Goal: Complete application form

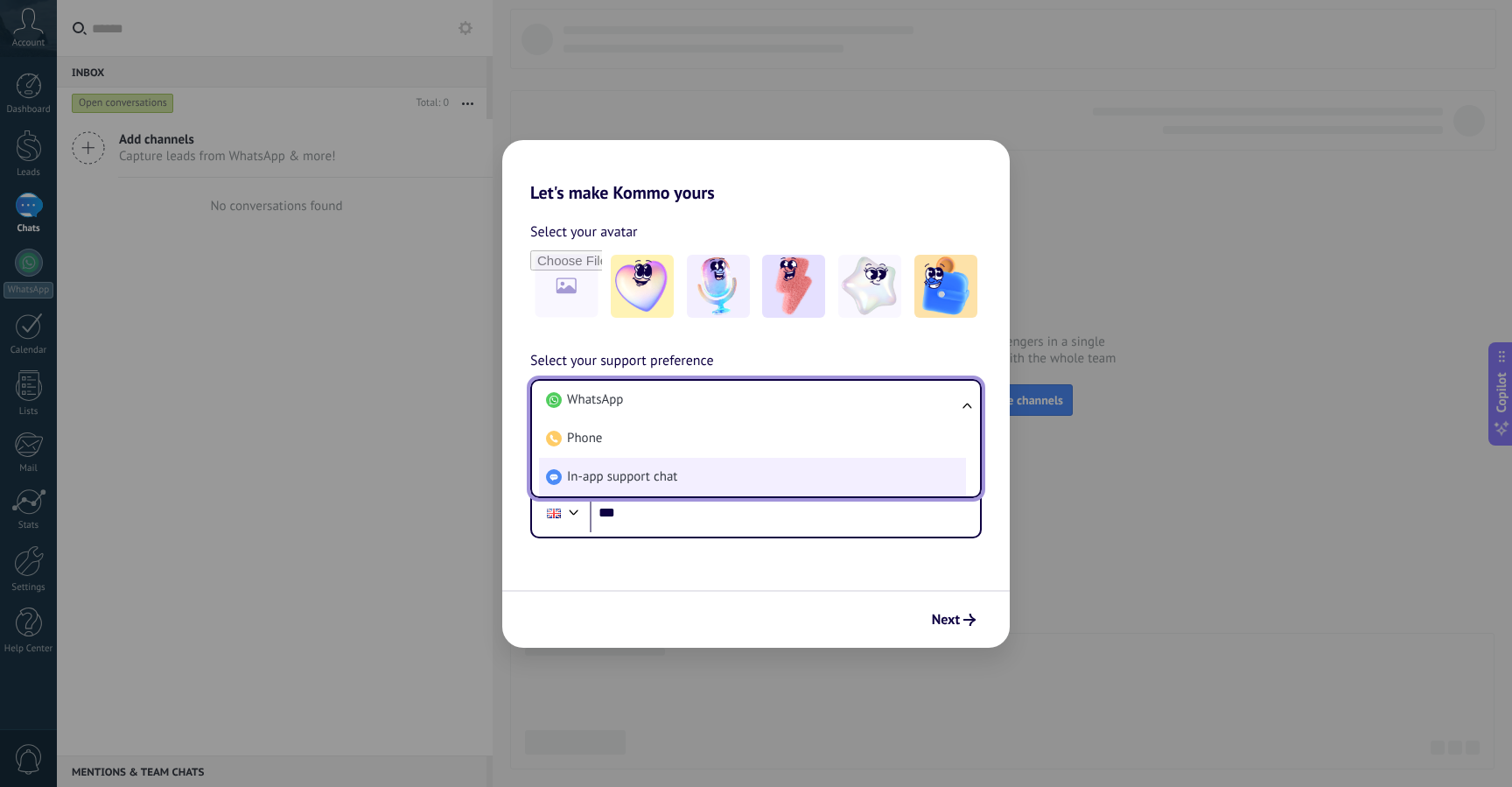
click at [690, 469] on li "In-app support chat" at bounding box center [753, 477] width 427 height 38
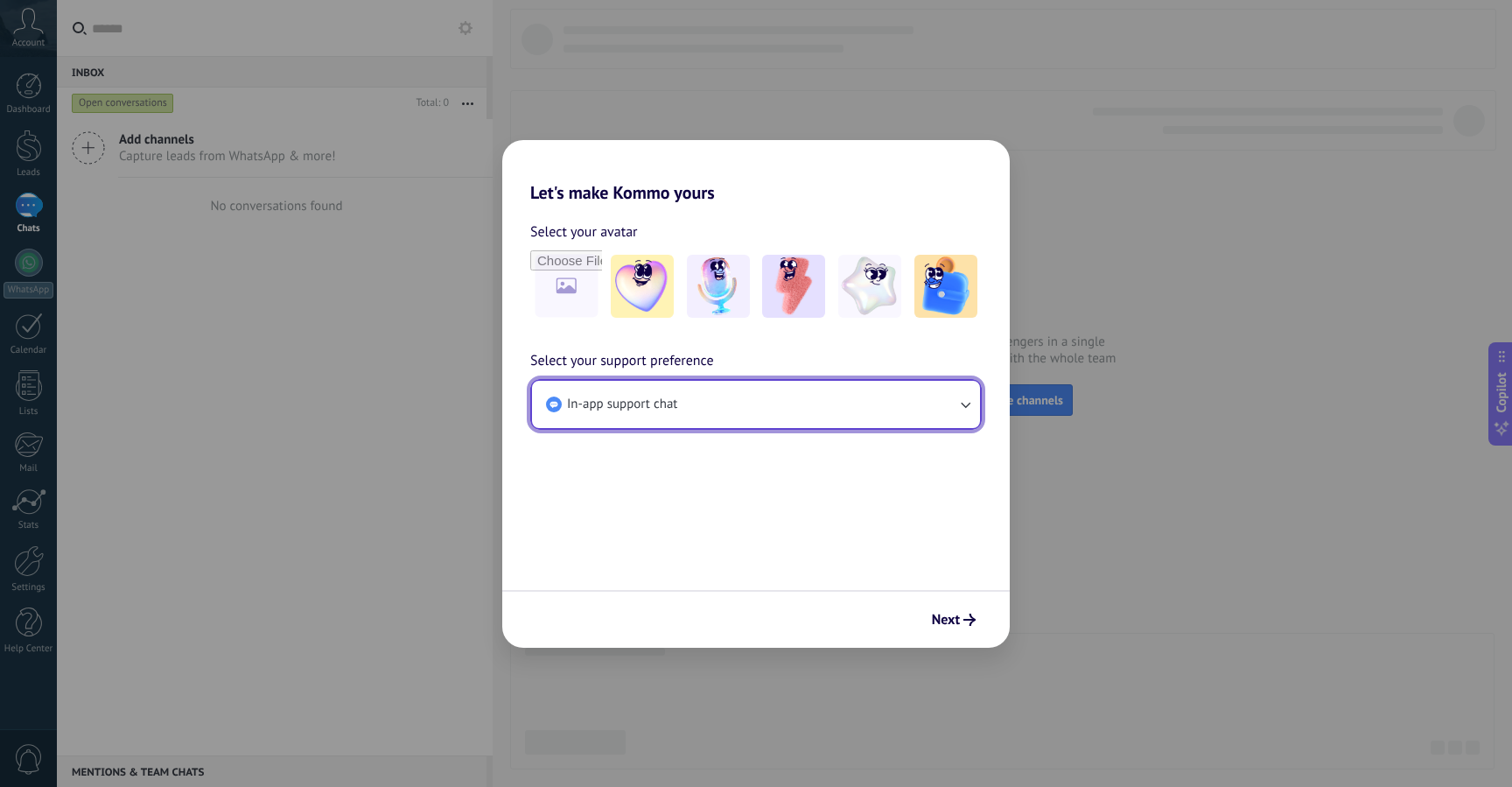
click at [855, 418] on button "In-app support chat" at bounding box center [756, 404] width 448 height 47
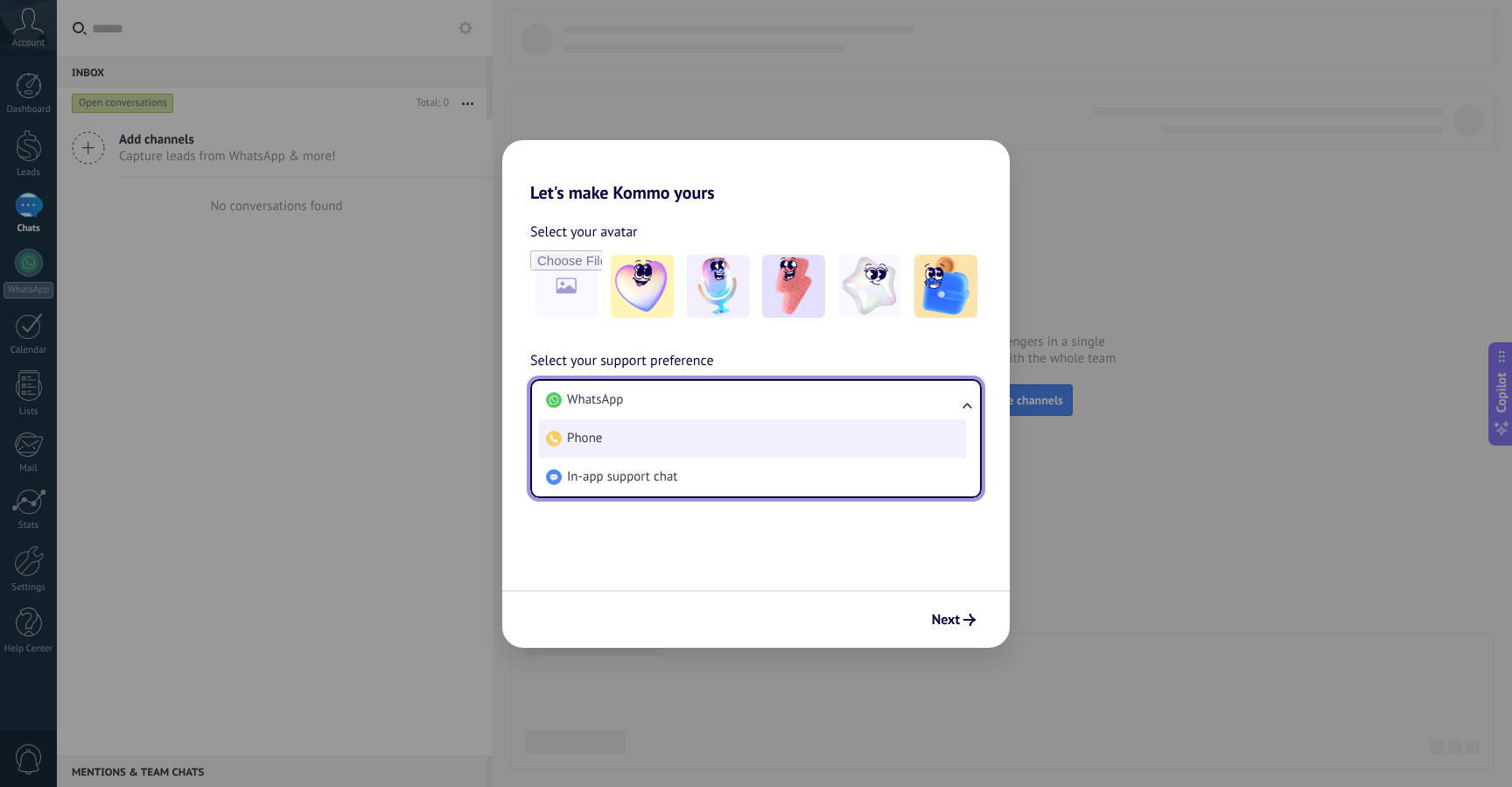
click at [761, 446] on li "Phone" at bounding box center [753, 438] width 427 height 38
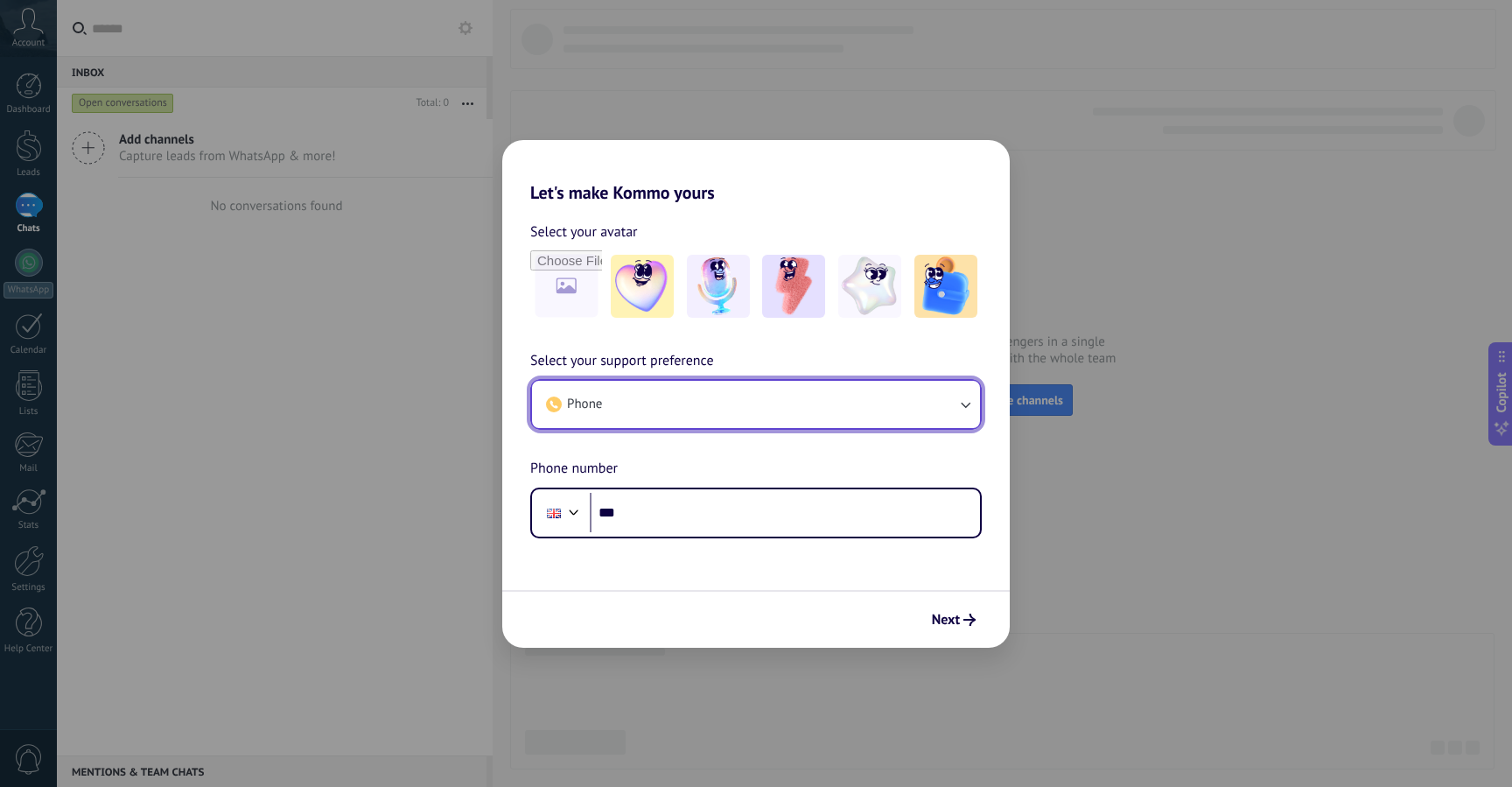
click at [765, 395] on button "Phone" at bounding box center [756, 404] width 448 height 47
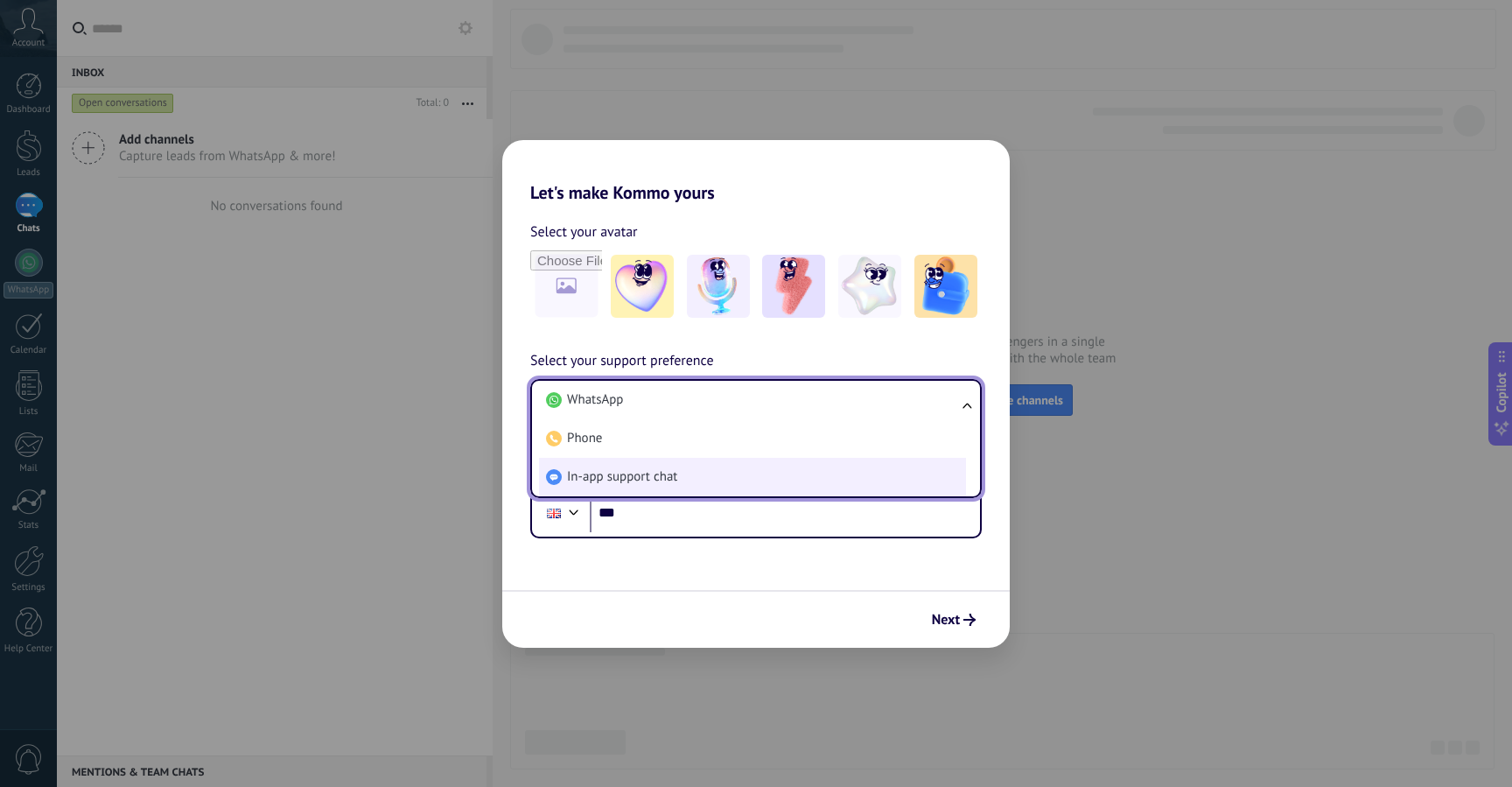
click at [712, 478] on li "In-app support chat" at bounding box center [753, 477] width 427 height 38
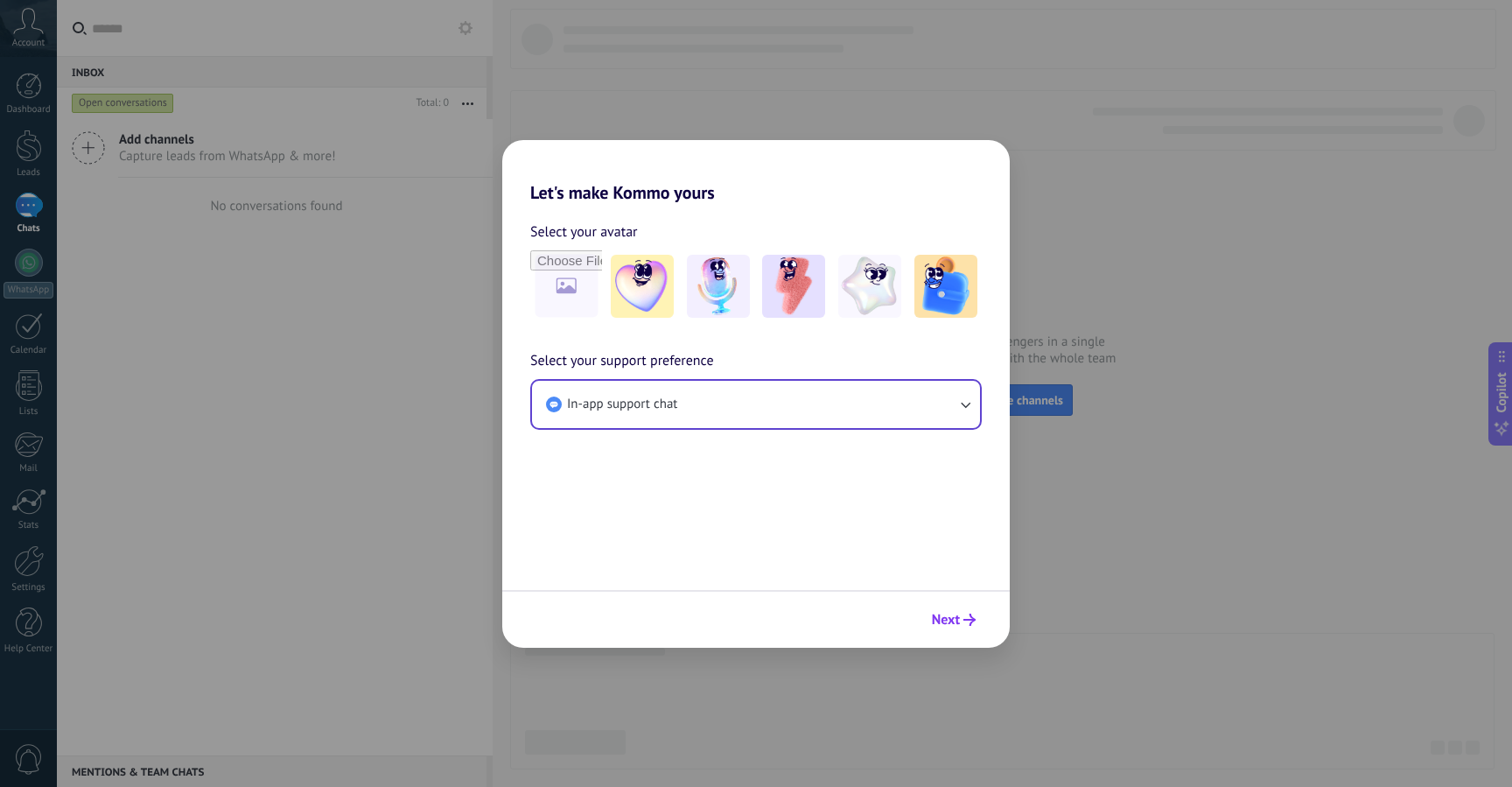
click at [950, 616] on span "Next" at bounding box center [945, 620] width 28 height 13
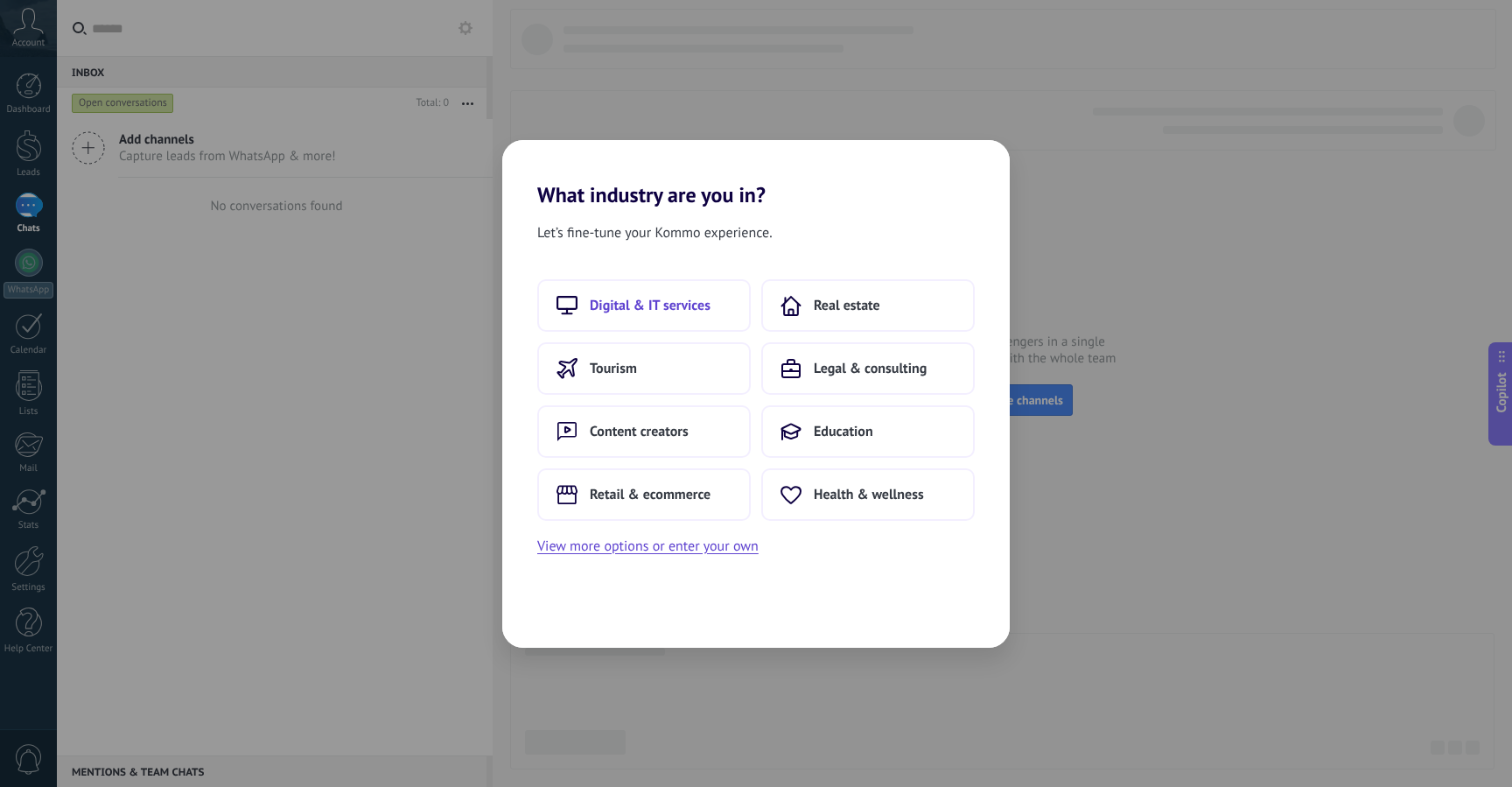
click at [682, 299] on span "Digital & IT services" at bounding box center [650, 306] width 121 height 18
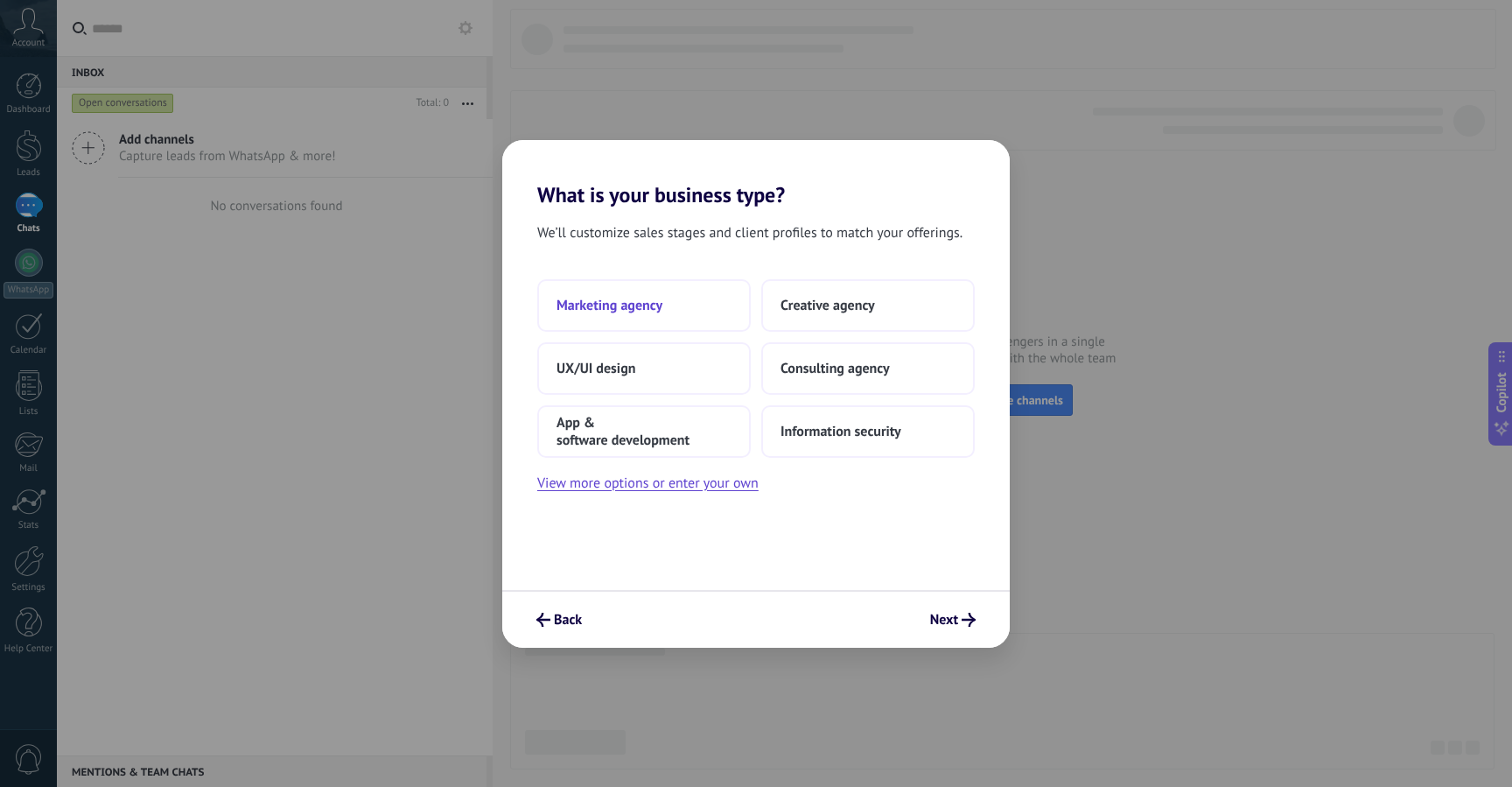
click at [685, 292] on button "Marketing agency" at bounding box center [644, 305] width 214 height 53
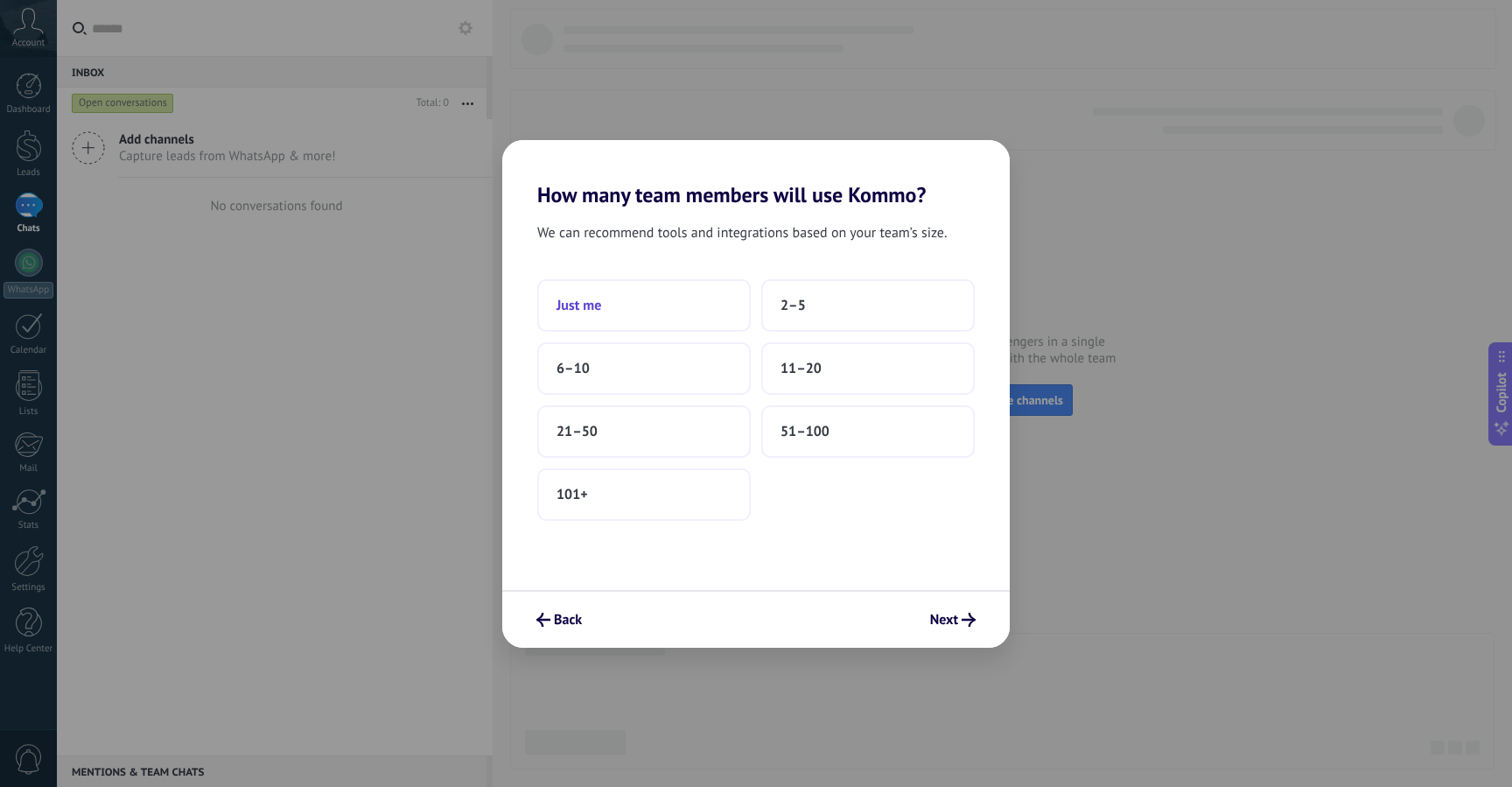
click at [644, 290] on button "Just me" at bounding box center [644, 305] width 214 height 53
